Goal: Obtain resource: Obtain resource

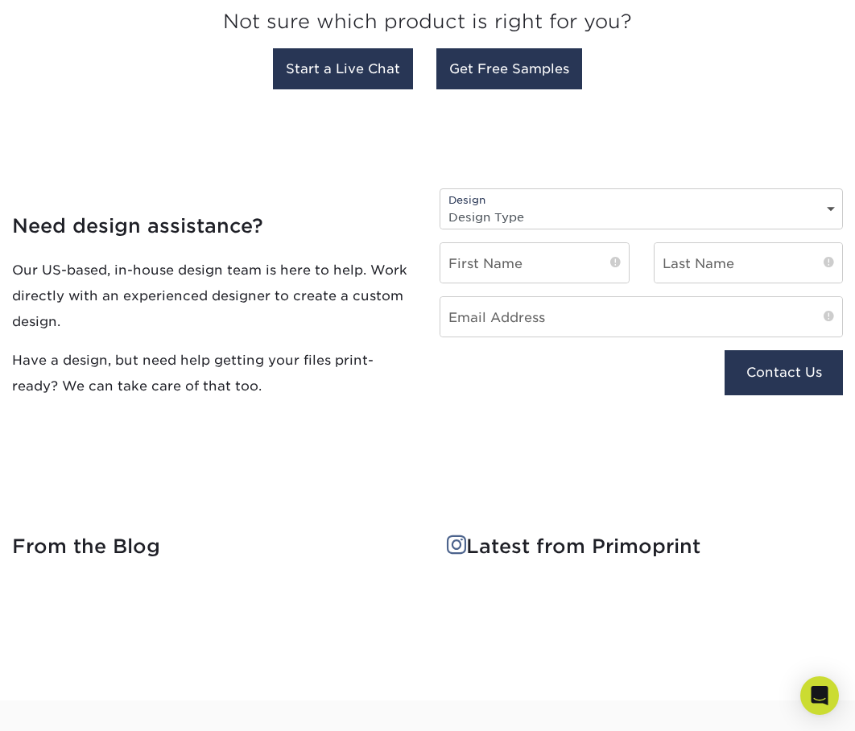
scroll to position [1368, 0]
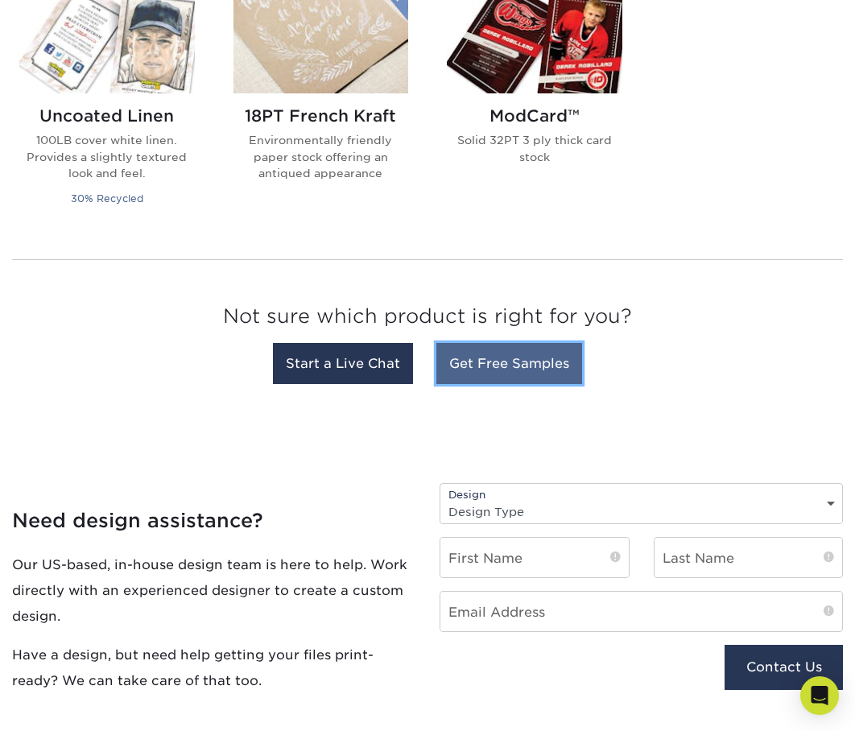
click at [537, 345] on link "Get Free Samples" at bounding box center [509, 363] width 146 height 41
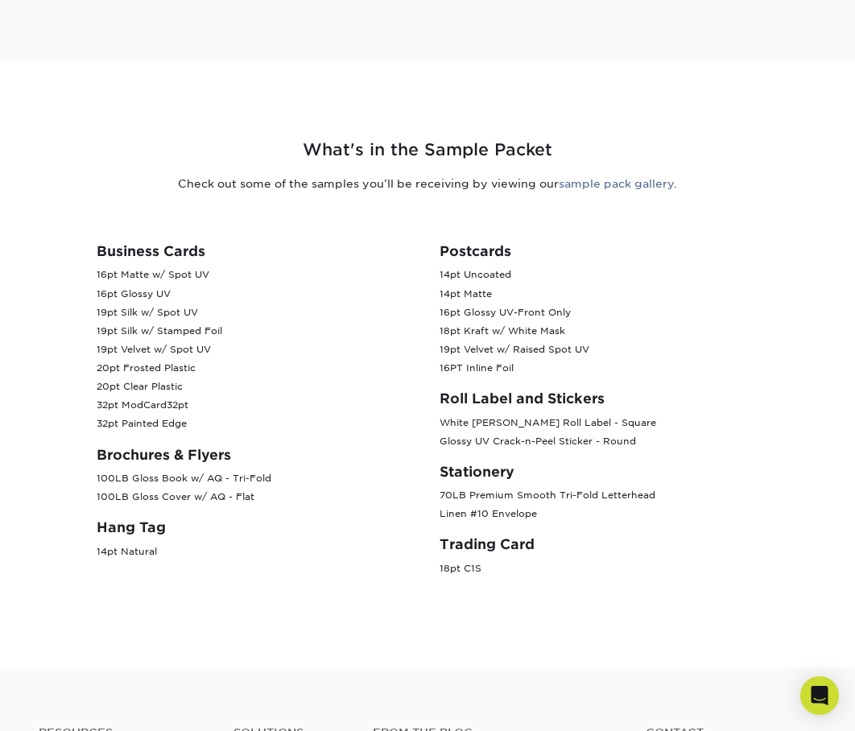
scroll to position [563, 0]
